Goal: Information Seeking & Learning: Understand process/instructions

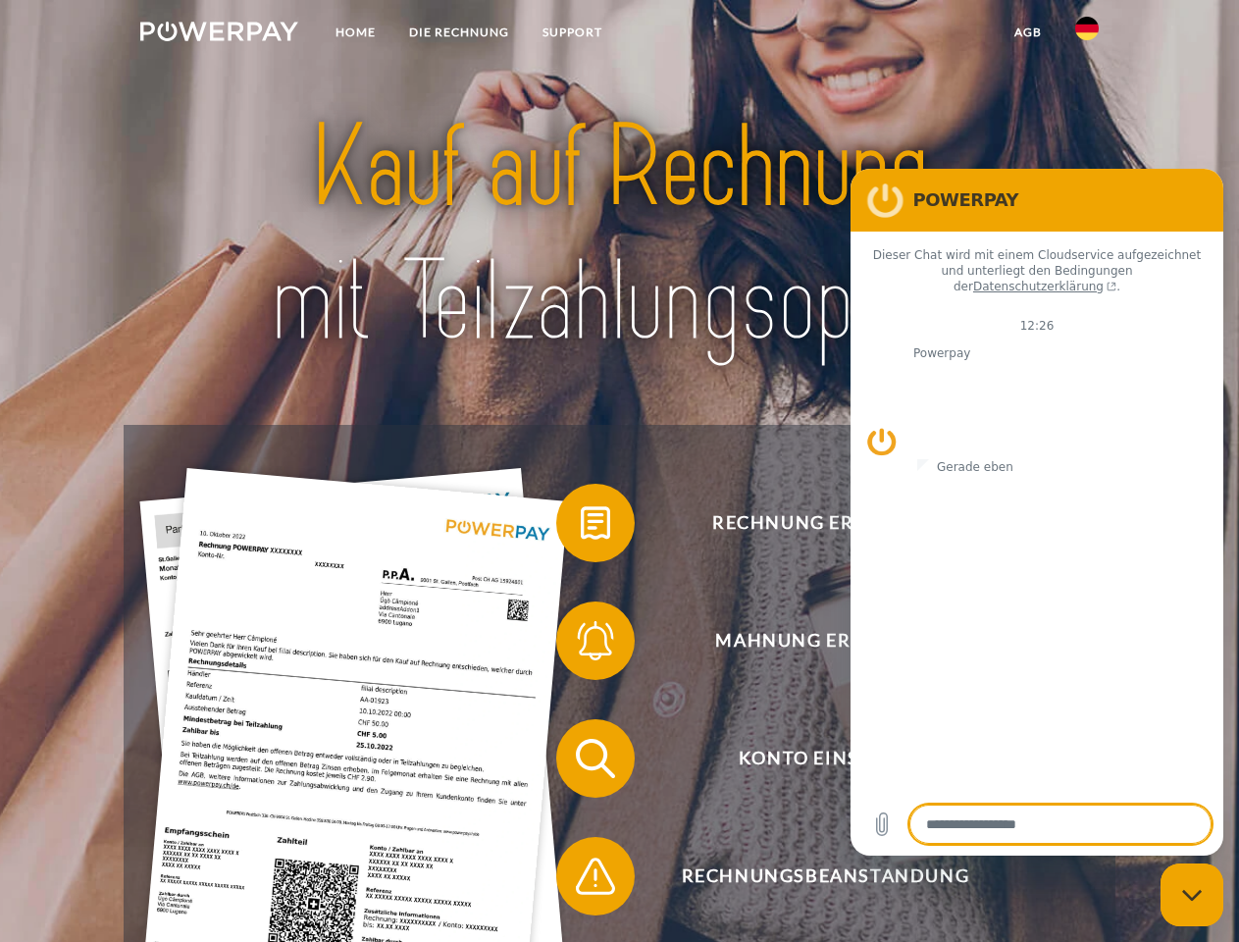
click at [219, 34] on img at bounding box center [219, 32] width 158 height 20
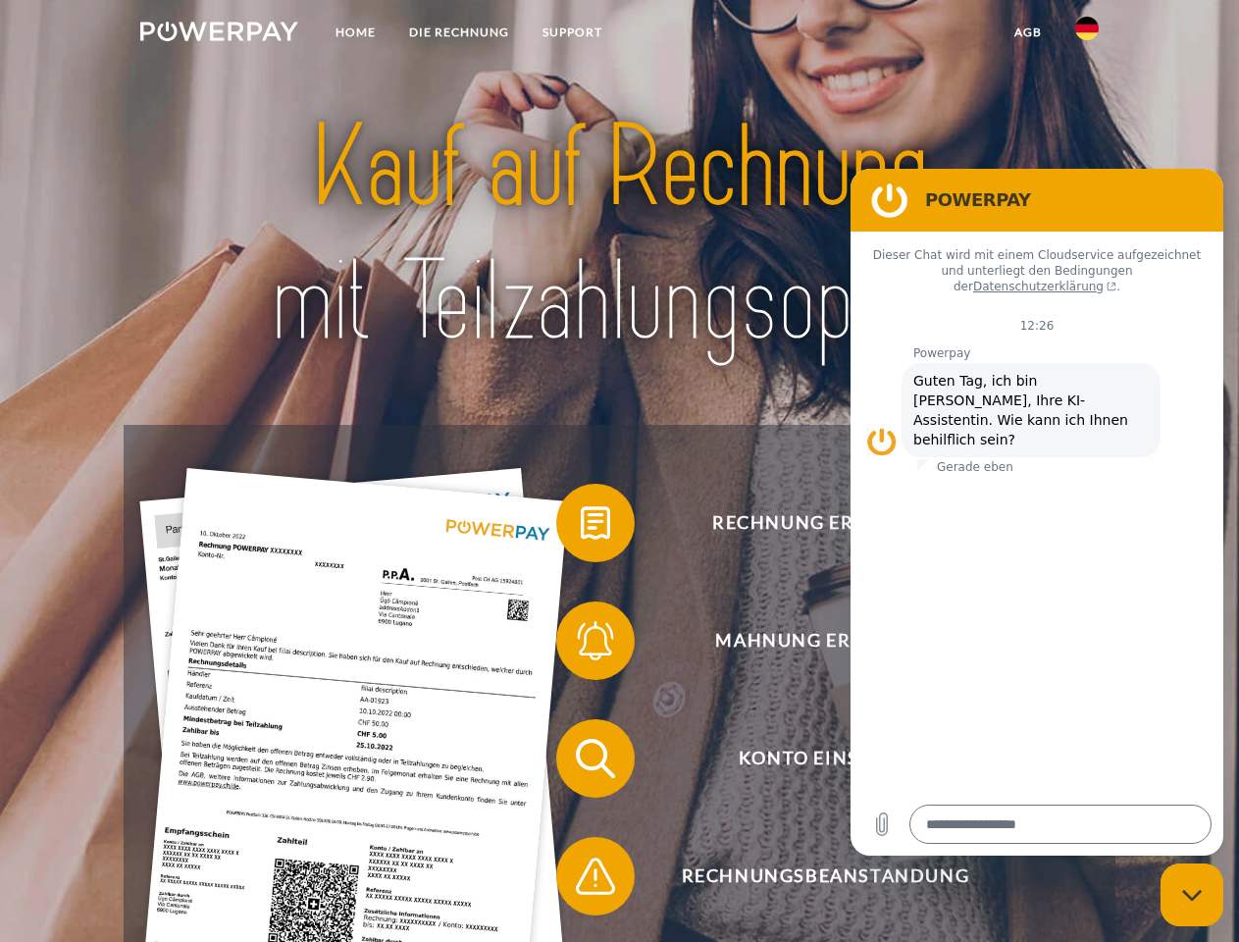
click at [1087, 34] on img at bounding box center [1087, 29] width 24 height 24
click at [1027, 32] on link "agb" at bounding box center [1028, 32] width 61 height 35
click at [581, 527] on span at bounding box center [566, 523] width 98 height 98
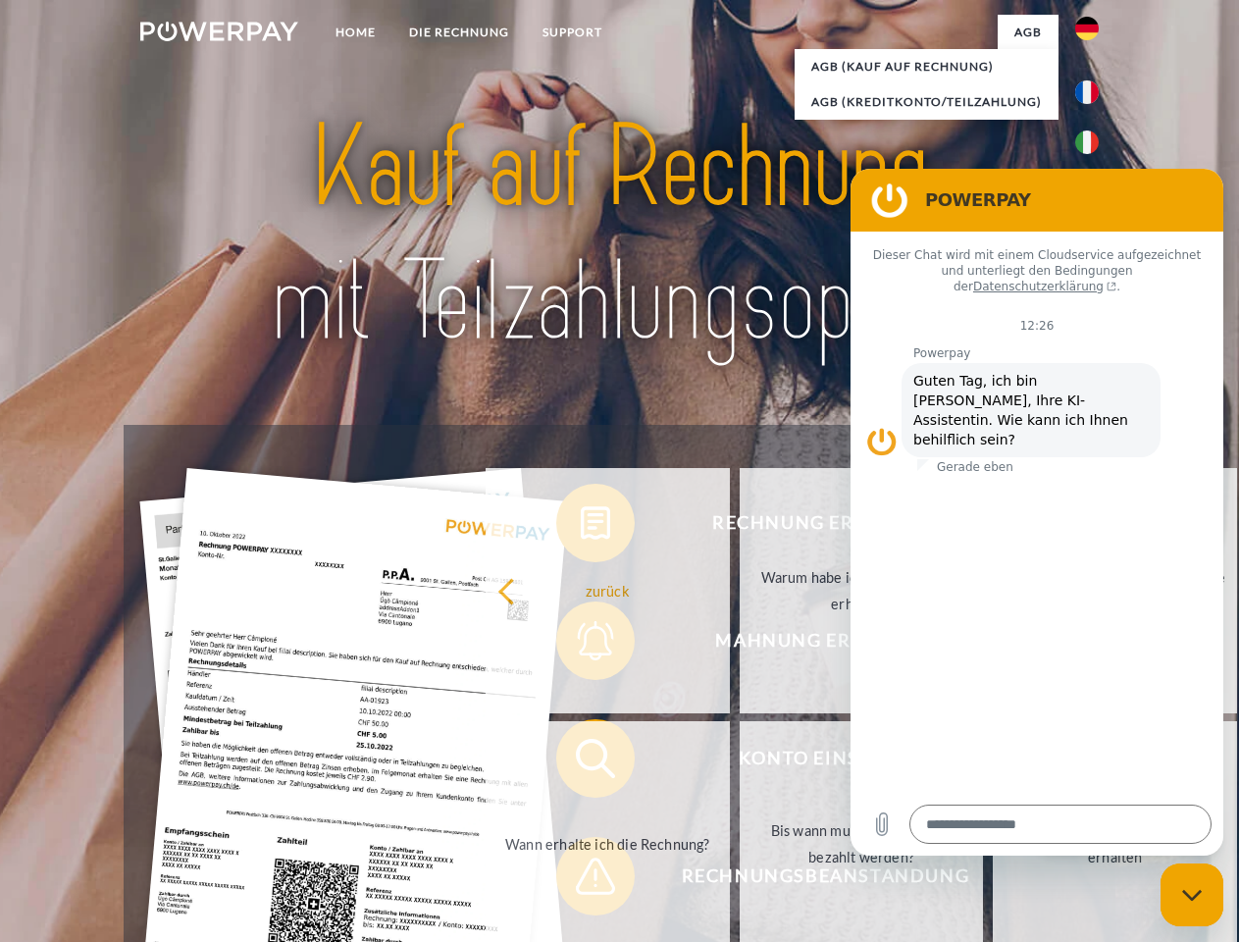
click at [581, 644] on div "Rechnung erhalten? Mahnung erhalten? Konto einsehen" at bounding box center [619, 817] width 991 height 785
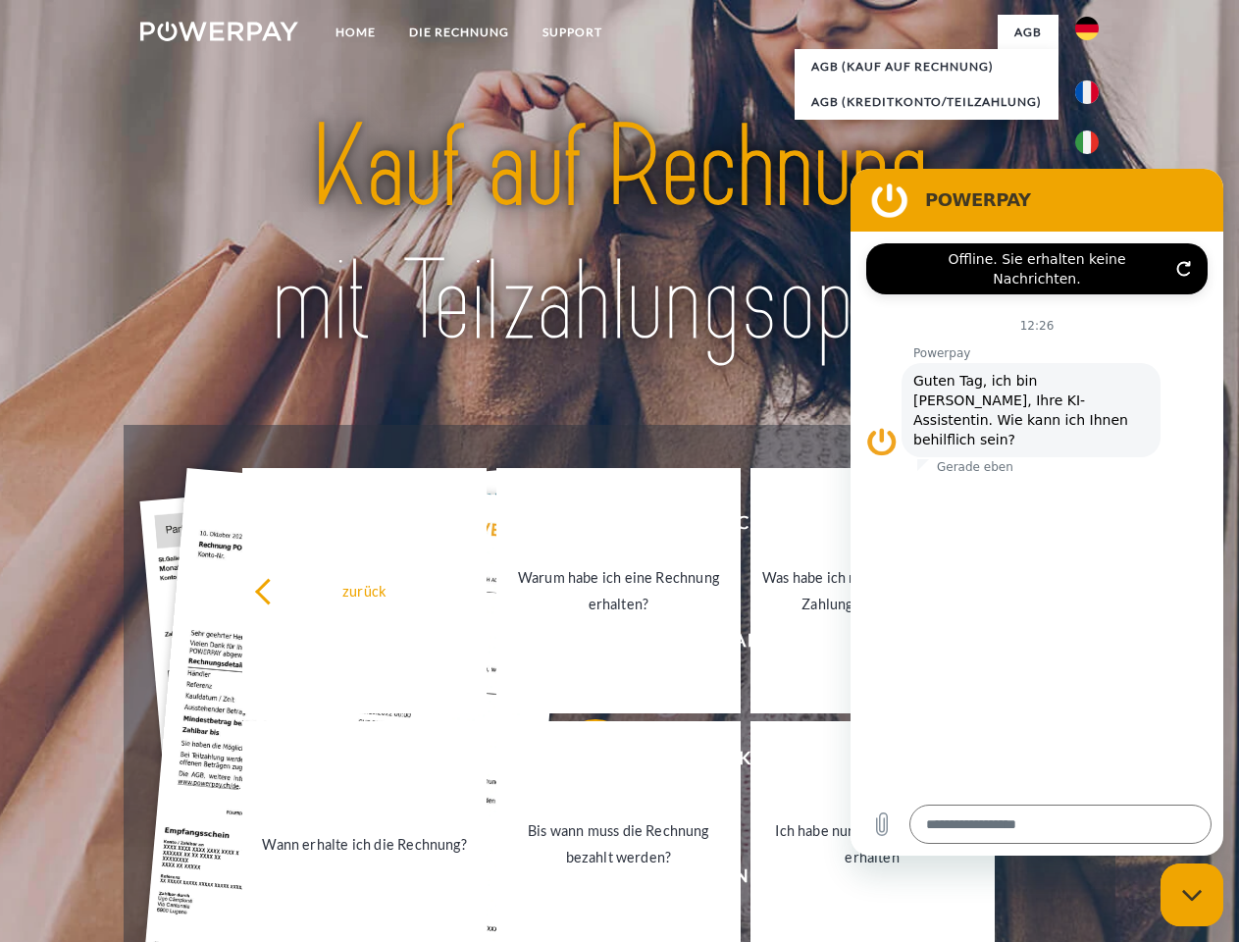
click at [581, 762] on link "Bis wann muss die Rechnung bezahlt werden?" at bounding box center [618, 843] width 244 height 245
click at [581, 880] on span at bounding box center [566, 876] width 98 height 98
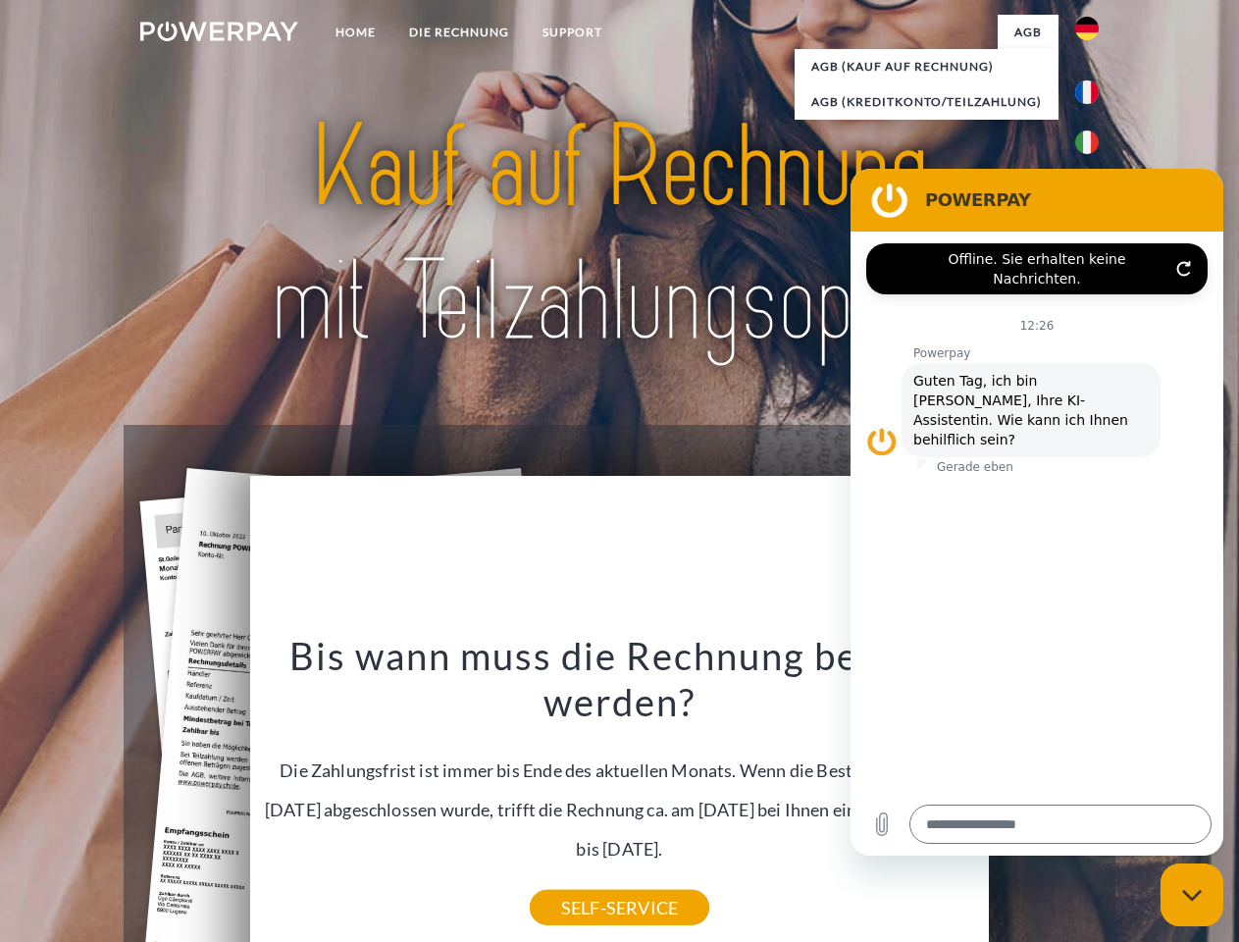
click at [1192, 895] on icon "Messaging-Fenster schließen" at bounding box center [1192, 895] width 21 height 13
type textarea "*"
